Goal: Information Seeking & Learning: Understand process/instructions

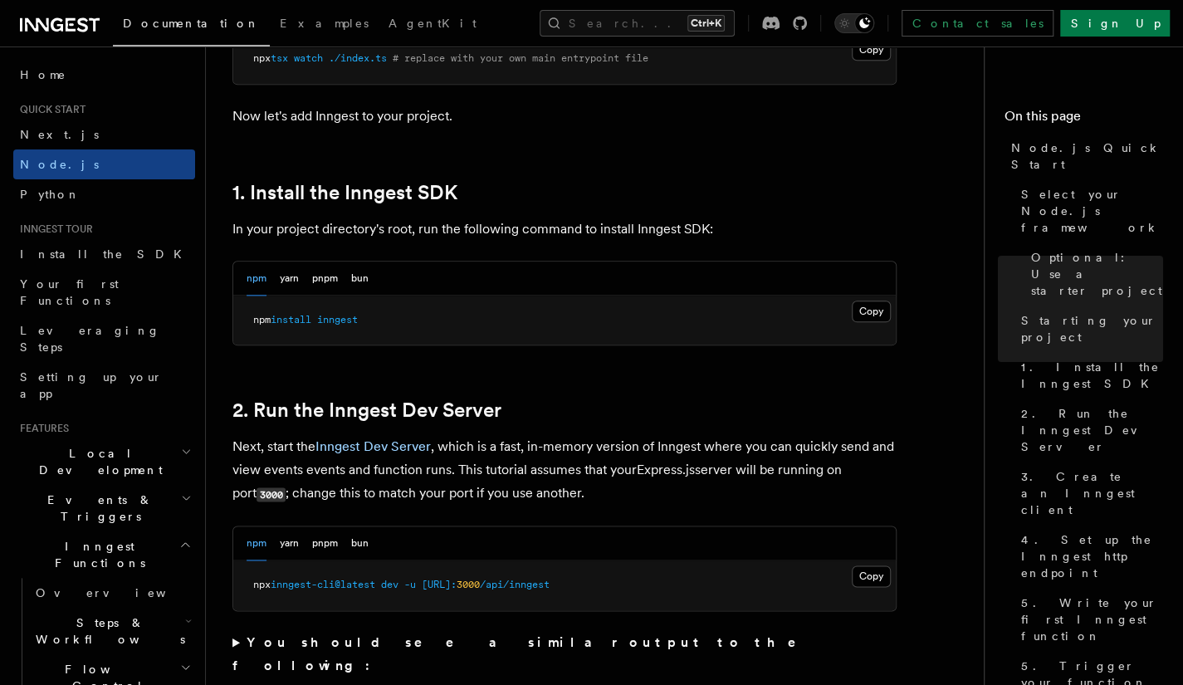
scroll to position [966, 0]
click at [870, 313] on button "Copy Copied" at bounding box center [871, 310] width 39 height 22
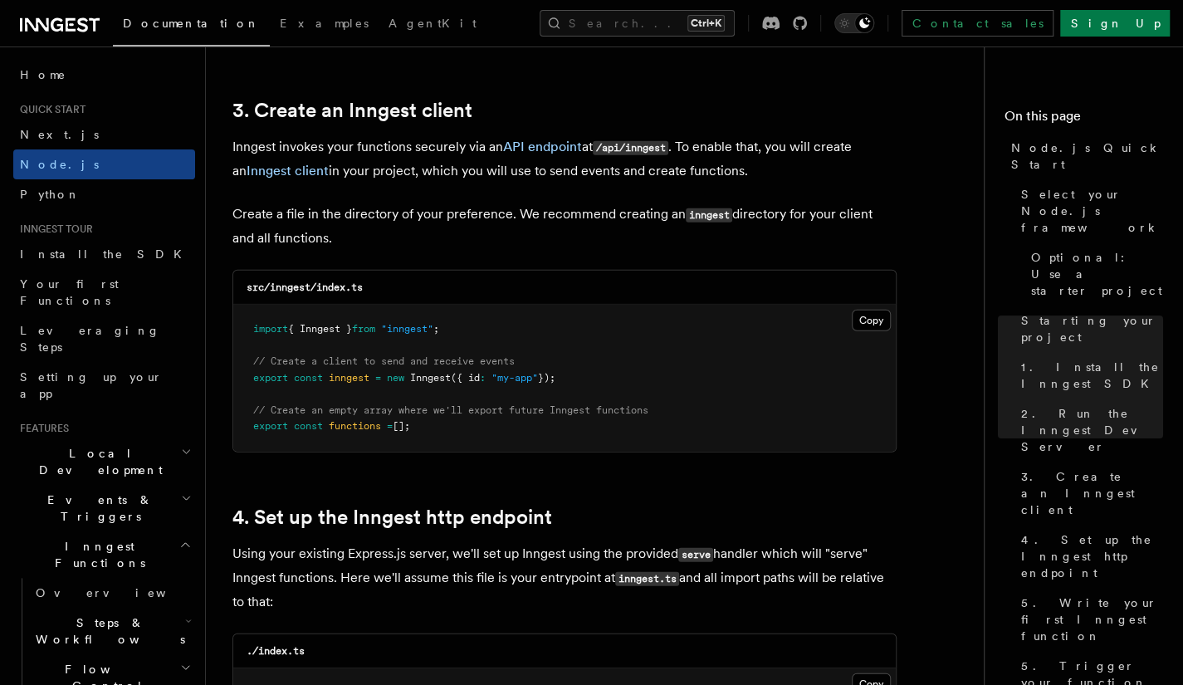
scroll to position [2084, 0]
click at [862, 310] on button "Copy Copied" at bounding box center [871, 320] width 39 height 22
click at [874, 325] on button "Copy Copied" at bounding box center [871, 320] width 39 height 22
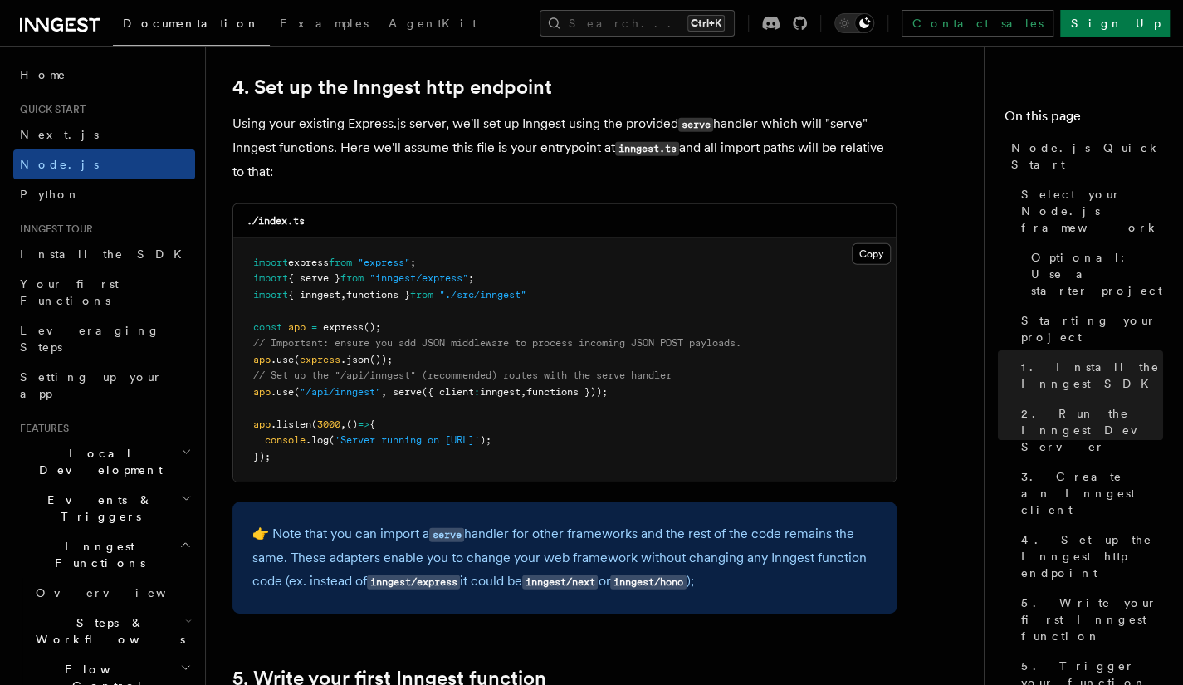
scroll to position [2514, 0]
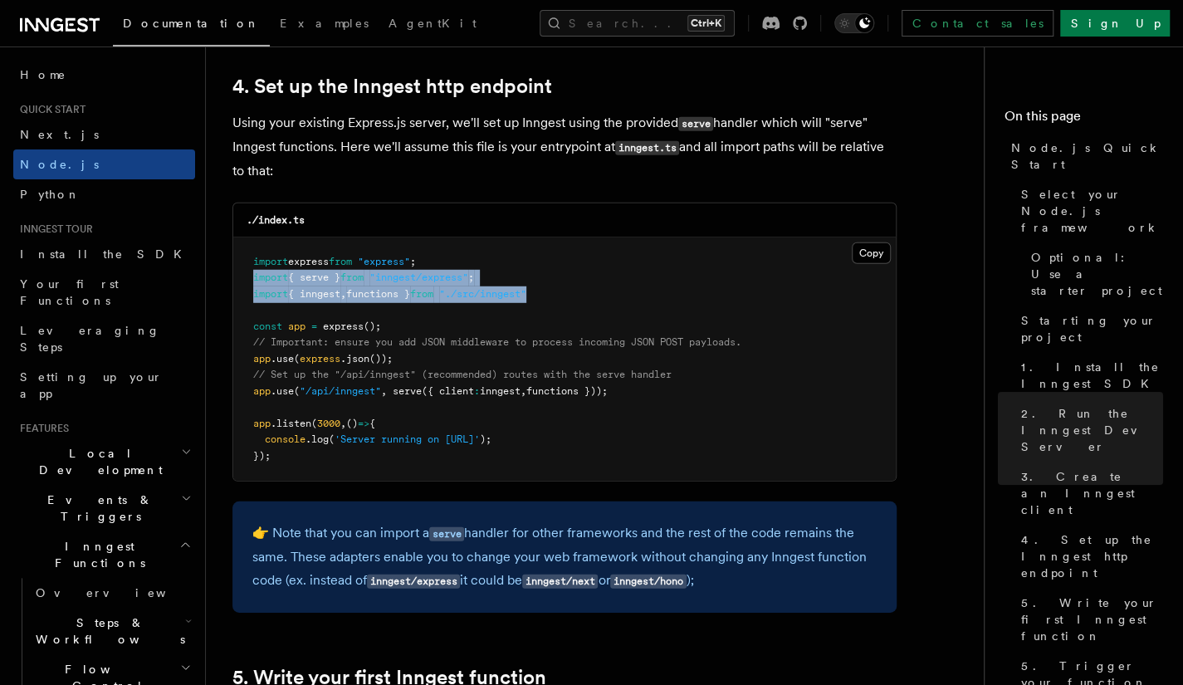
drag, startPoint x: 249, startPoint y: 276, endPoint x: 647, endPoint y: 288, distance: 397.8
click at [647, 288] on pre "import express from "express" ; import { serve } from "inngest/express" ; impor…" at bounding box center [564, 359] width 662 height 244
copy code "import { serve } from "inngest/express" ; import { inngest , functions } from "…"
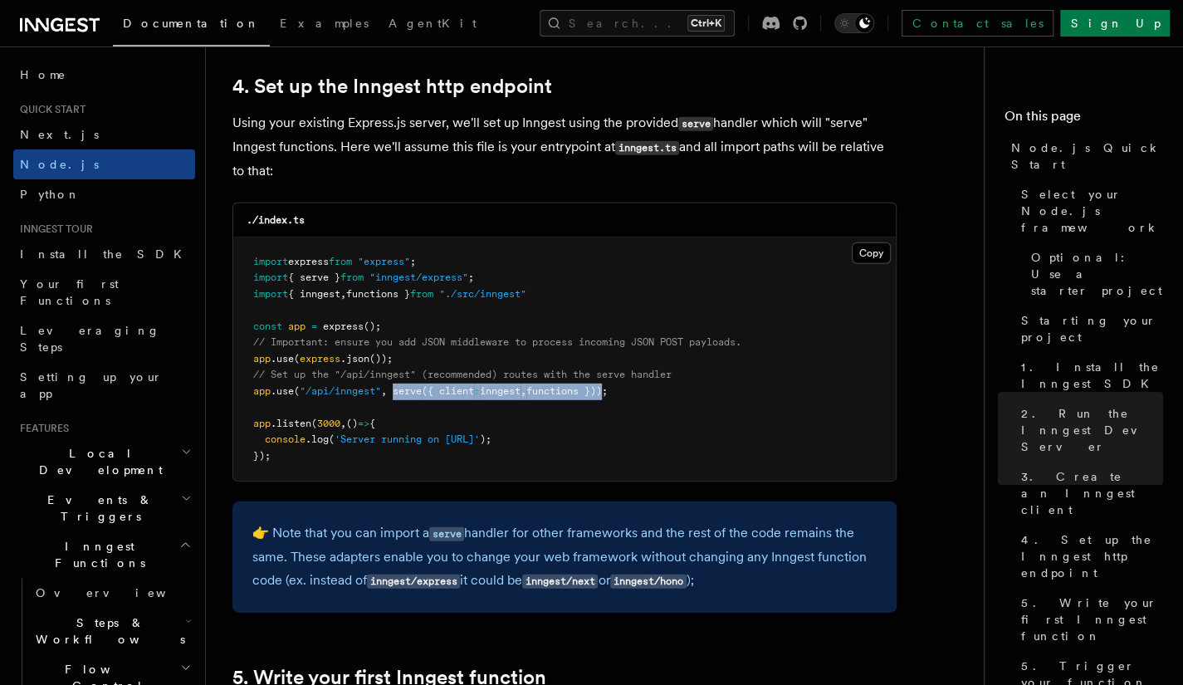
drag, startPoint x: 398, startPoint y: 388, endPoint x: 617, endPoint y: 389, distance: 219.1
click at [608, 389] on span "app .use ( "/api/inngest" , serve ({ client : inngest , functions }));" at bounding box center [430, 391] width 354 height 12
copy span "serve ({ client : inngest , functions })"
